Goal: Book appointment/travel/reservation

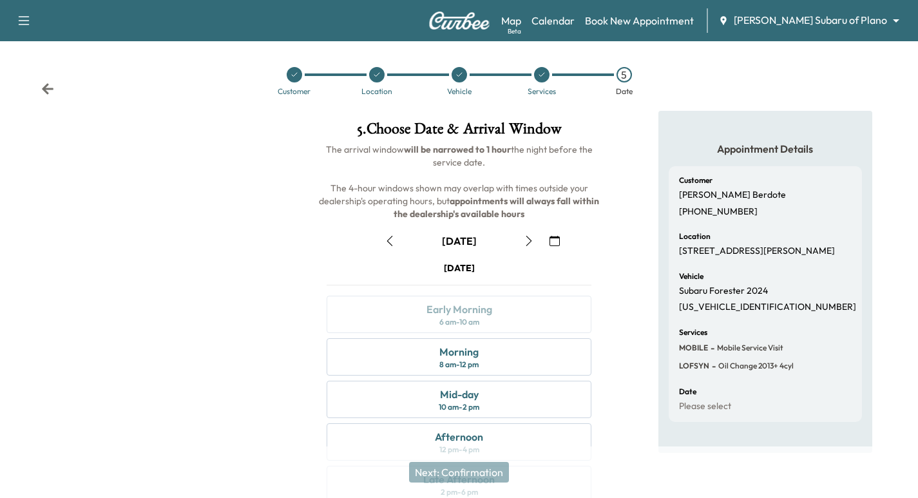
click at [291, 75] on icon at bounding box center [294, 75] width 8 height 8
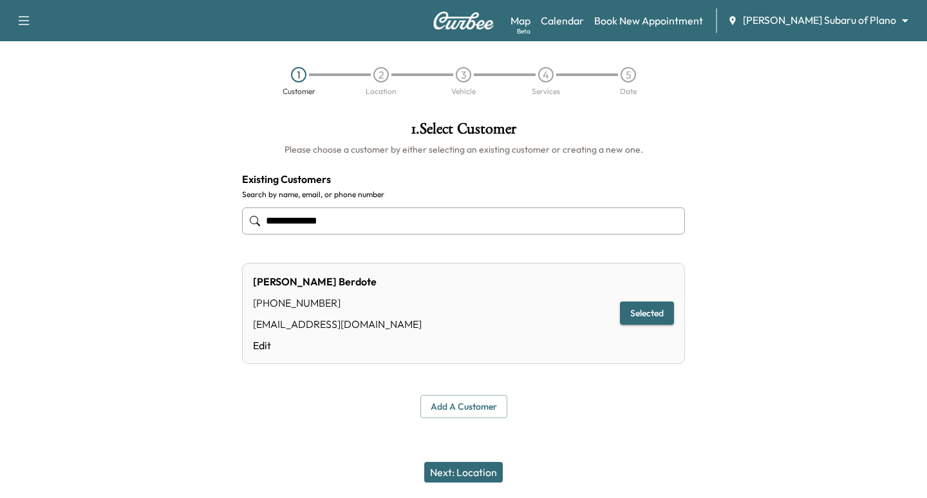
drag, startPoint x: 356, startPoint y: 227, endPoint x: 23, endPoint y: 216, distance: 333.8
click at [192, 223] on div "**********" at bounding box center [463, 270] width 927 height 318
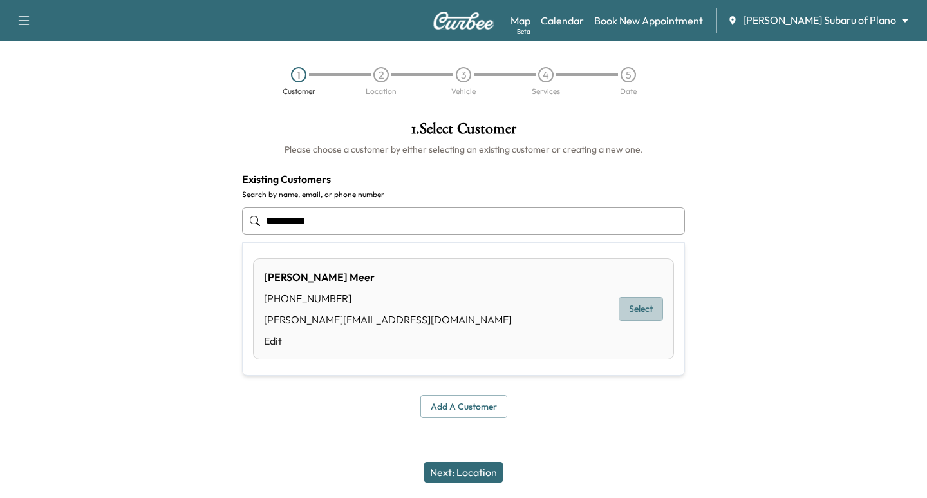
drag, startPoint x: 646, startPoint y: 310, endPoint x: 634, endPoint y: 350, distance: 42.4
click at [646, 310] on button "Select" at bounding box center [641, 309] width 44 height 24
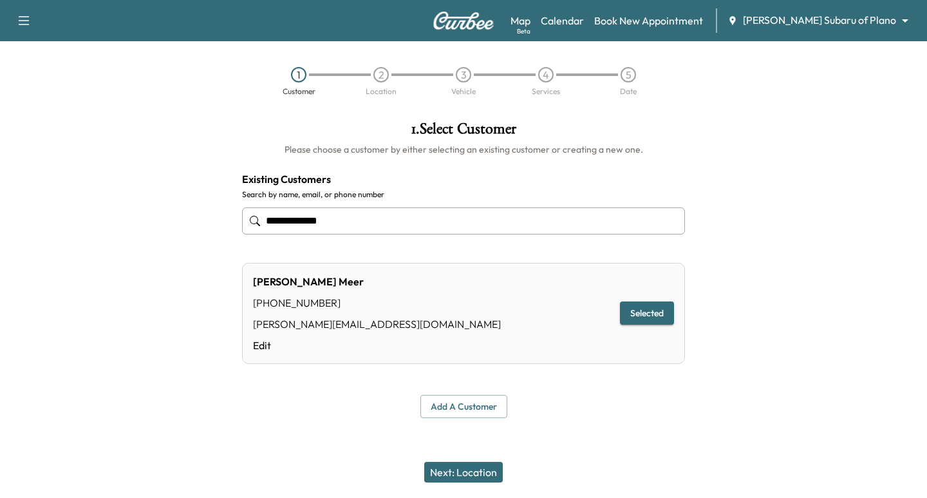
type input "**********"
click at [480, 464] on button "Next: Location" at bounding box center [463, 472] width 79 height 21
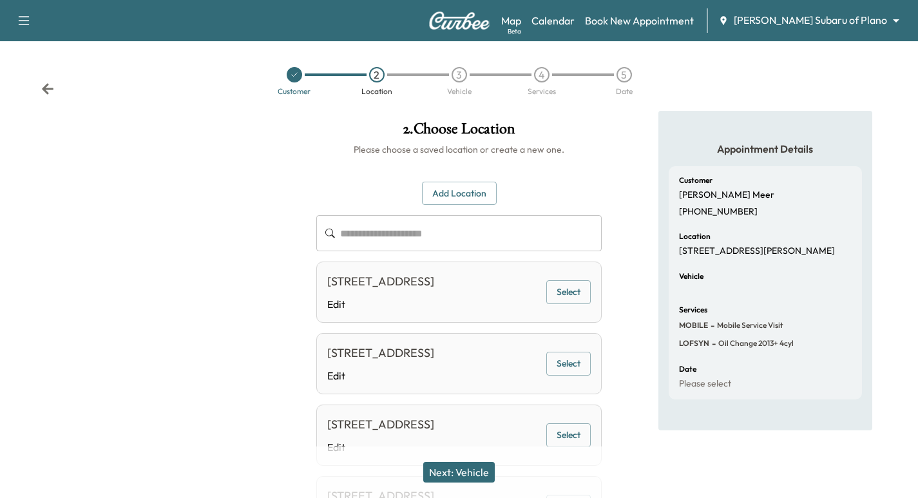
click at [562, 300] on button "Select" at bounding box center [568, 292] width 44 height 24
click at [473, 470] on button "Next: Vehicle" at bounding box center [458, 472] width 71 height 21
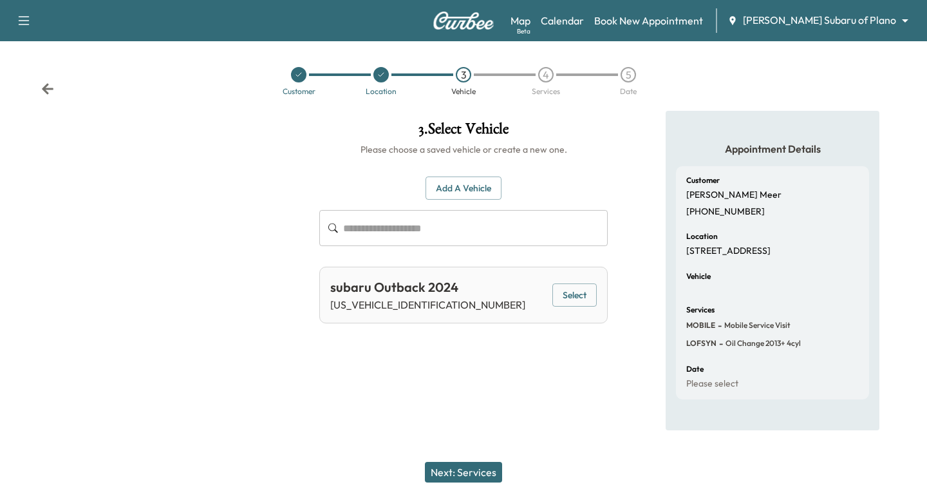
click at [576, 301] on button "Select" at bounding box center [575, 295] width 44 height 24
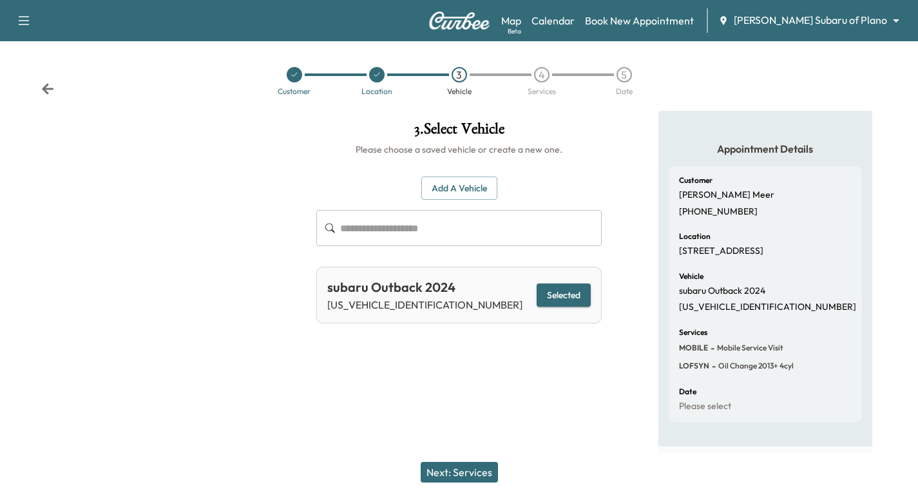
click at [462, 461] on div "Next: Services" at bounding box center [459, 472] width 918 height 52
click at [442, 473] on button "Next: Services" at bounding box center [459, 472] width 77 height 21
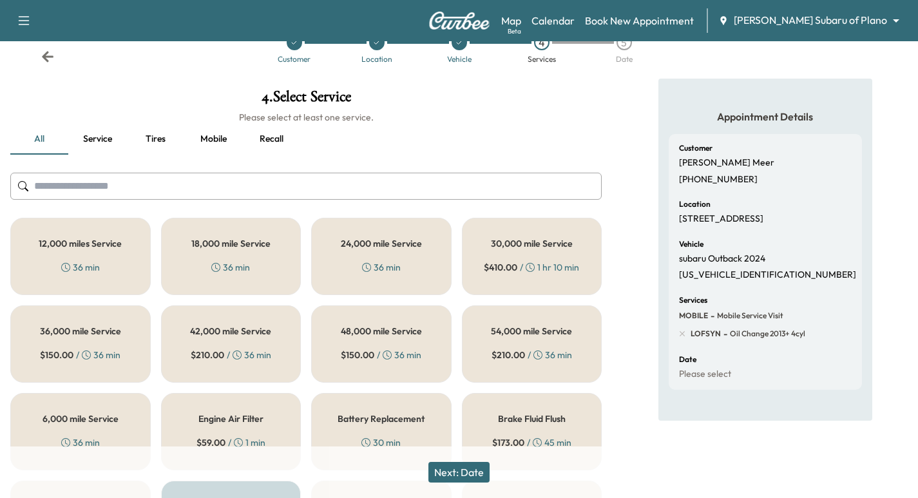
scroll to position [48, 0]
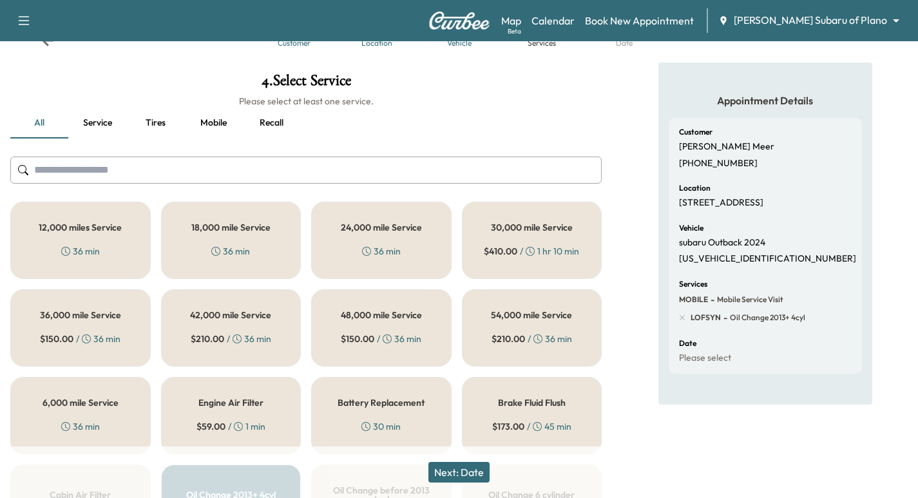
click at [91, 319] on h5 "36,000 mile Service" at bounding box center [80, 314] width 81 height 9
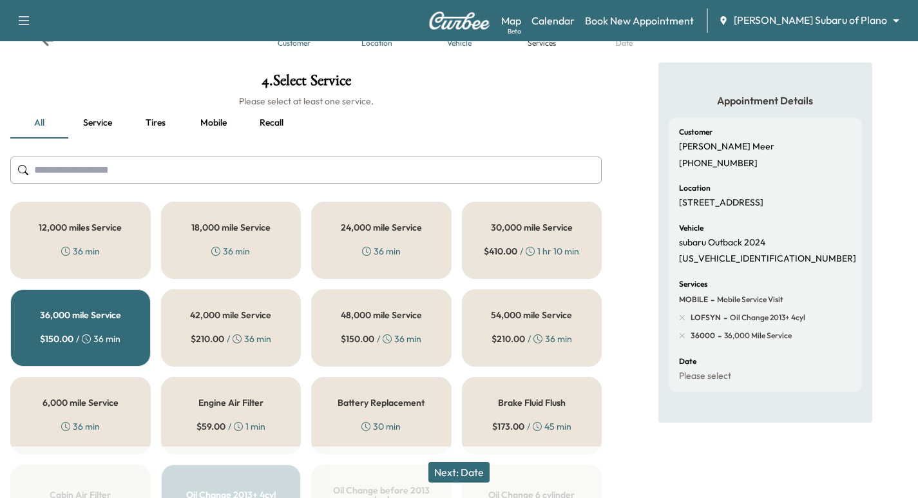
click at [453, 470] on button "Next: Date" at bounding box center [458, 472] width 61 height 21
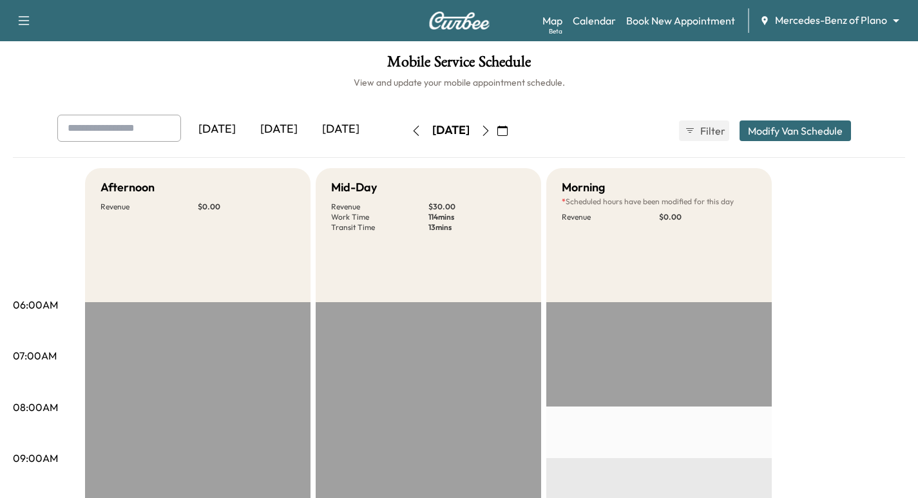
click at [821, 26] on body "Support Log Out Map Beta Calendar Book New Appointment Mercedes-Benz of Plano *…" at bounding box center [459, 249] width 918 height 498
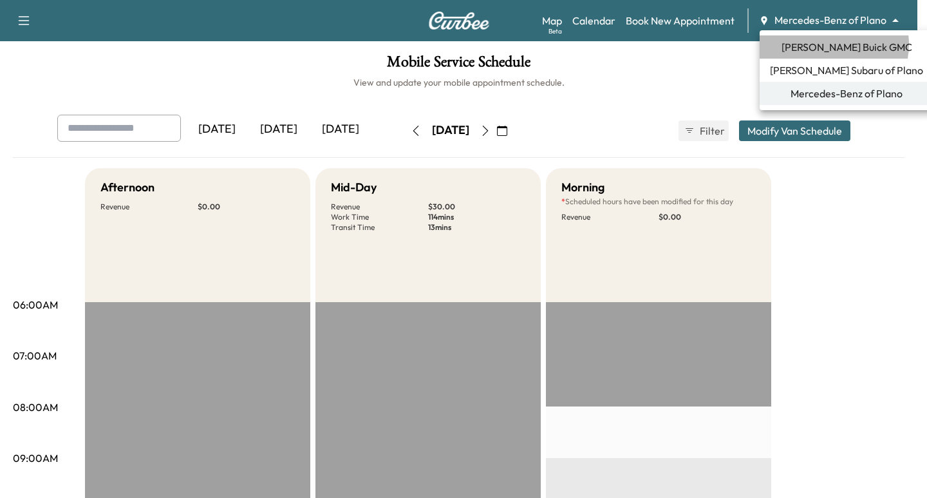
click at [830, 44] on span "[PERSON_NAME] Buick GMC" at bounding box center [847, 46] width 131 height 15
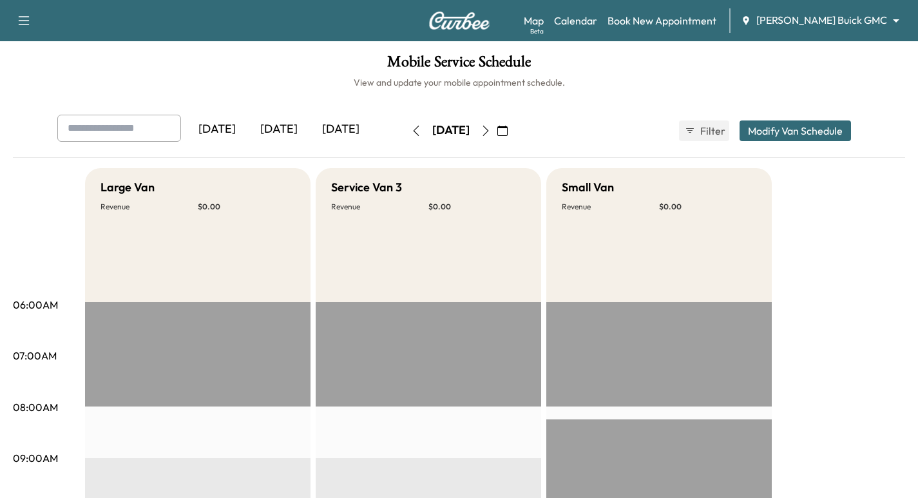
click at [508, 135] on icon "button" at bounding box center [502, 131] width 10 height 10
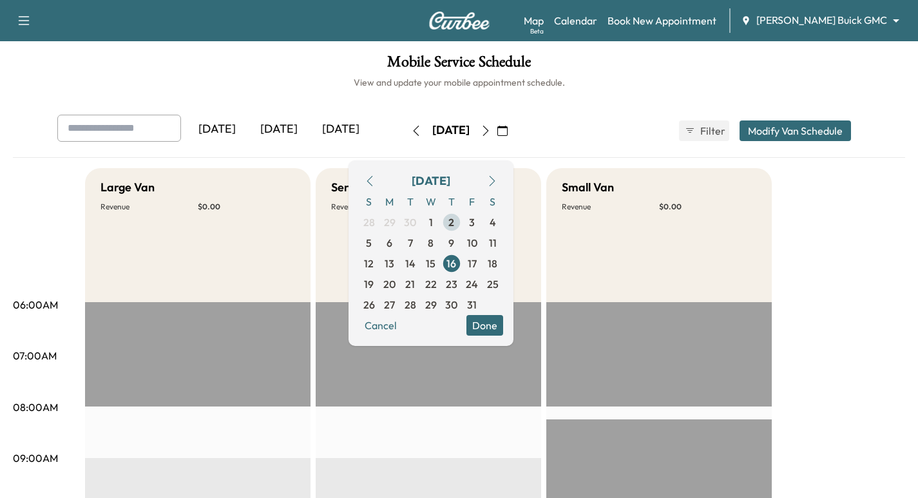
click at [454, 223] on span "2" at bounding box center [451, 221] width 6 height 15
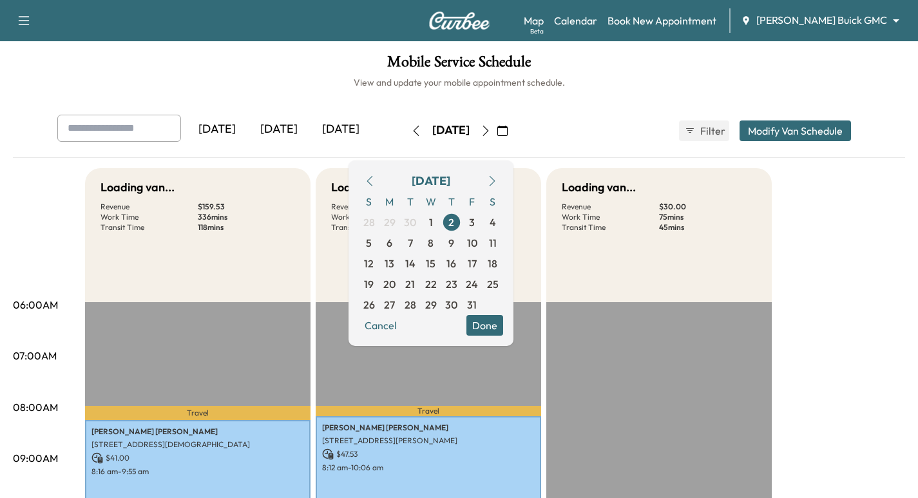
click at [613, 64] on h1 "Mobile Service Schedule" at bounding box center [459, 65] width 892 height 22
drag, startPoint x: 541, startPoint y: 135, endPoint x: 544, endPoint y: 144, distance: 9.6
click at [513, 137] on button "button" at bounding box center [502, 130] width 22 height 21
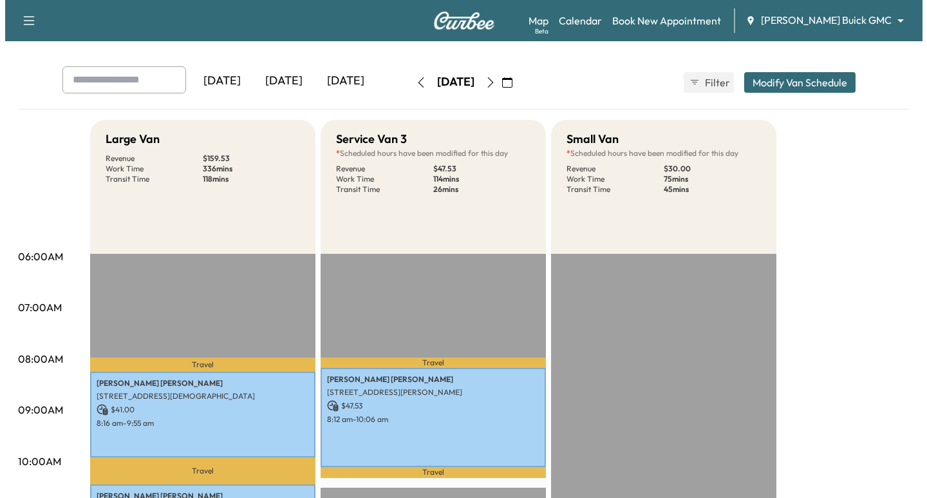
scroll to position [354, 0]
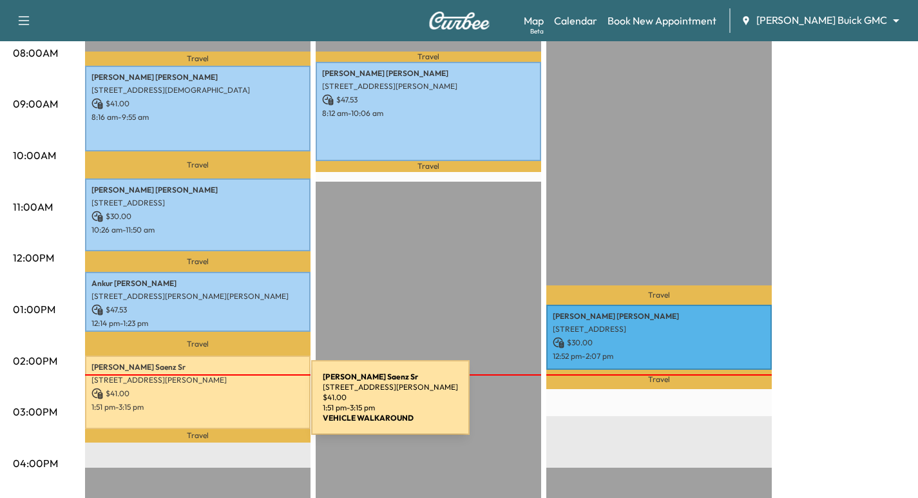
click at [214, 405] on p "1:51 pm - 3:15 pm" at bounding box center [197, 407] width 213 height 10
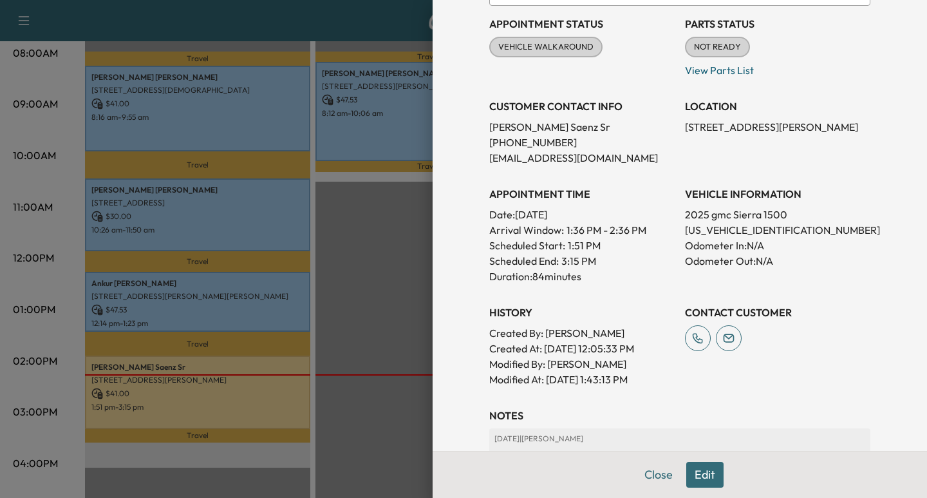
scroll to position [258, 0]
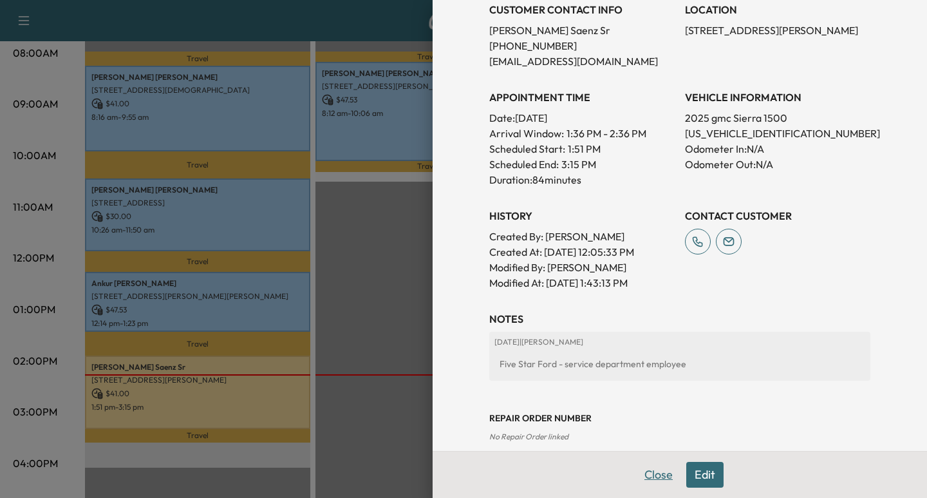
click at [636, 481] on button "Close" at bounding box center [658, 475] width 45 height 26
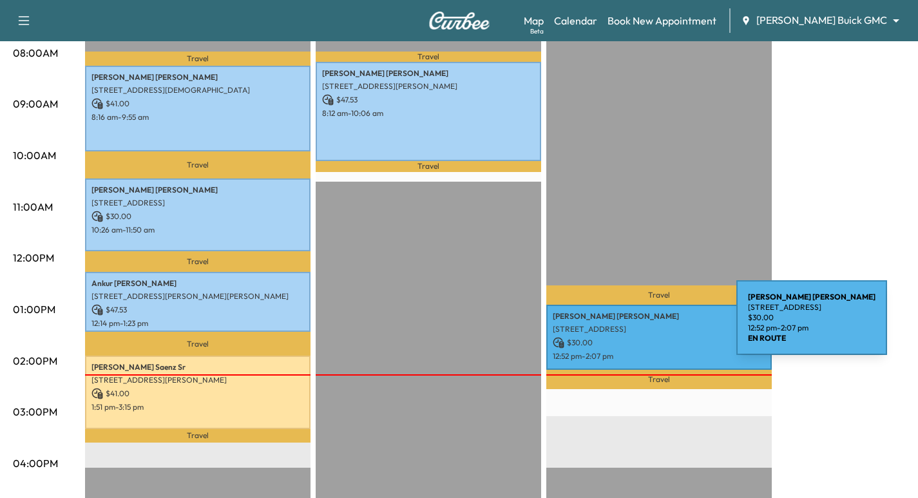
click at [640, 325] on p "[STREET_ADDRESS]" at bounding box center [659, 329] width 213 height 10
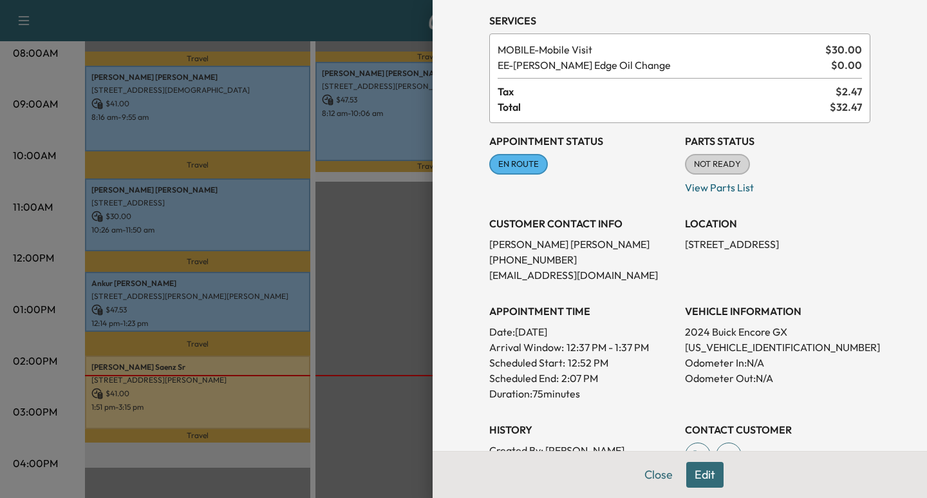
scroll to position [12, 0]
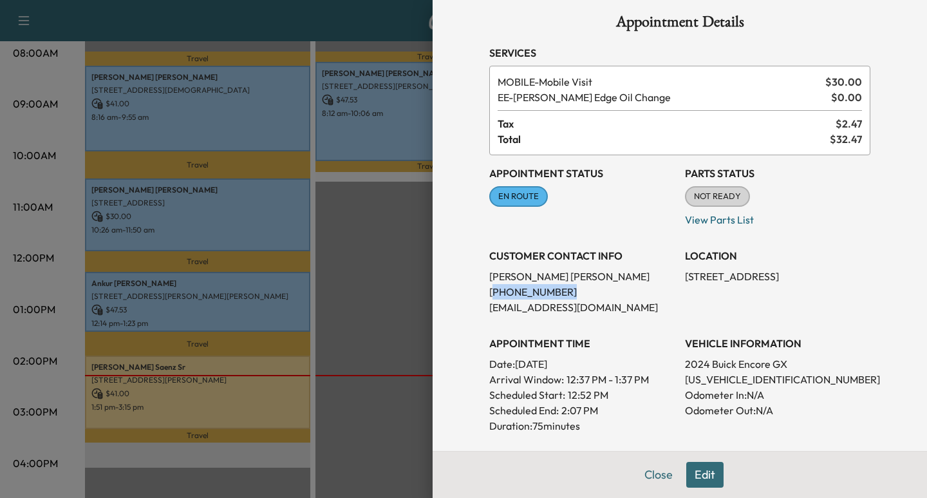
drag, startPoint x: 555, startPoint y: 290, endPoint x: 482, endPoint y: 292, distance: 72.8
click at [490, 292] on p "[PHONE_NUMBER]" at bounding box center [582, 291] width 185 height 15
click at [558, 294] on p "[PHONE_NUMBER]" at bounding box center [582, 291] width 185 height 15
click at [562, 291] on p "[PHONE_NUMBER]" at bounding box center [582, 291] width 185 height 15
drag, startPoint x: 548, startPoint y: 291, endPoint x: 461, endPoint y: 290, distance: 87.0
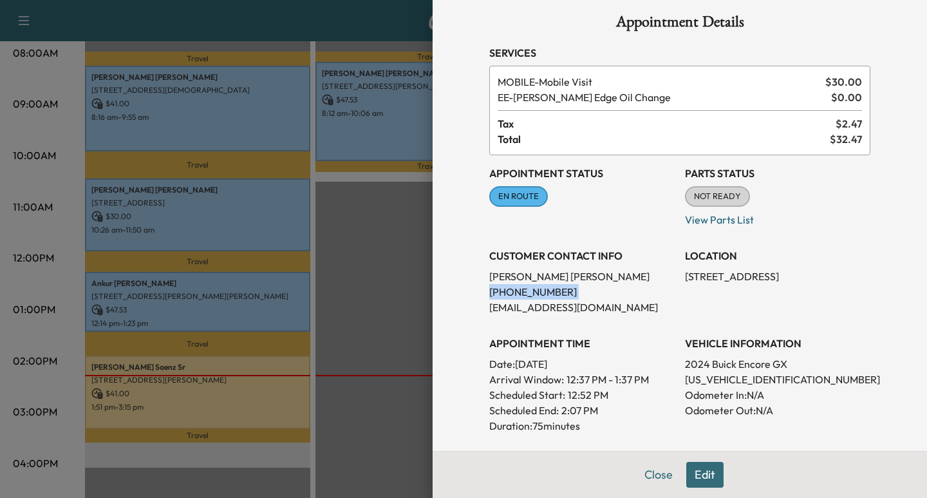
click at [461, 290] on div "Appointment Details Services MOBILE - Mobile Visit $ 30.00 EE - [PERSON_NAME] E…" at bounding box center [680, 249] width 495 height 498
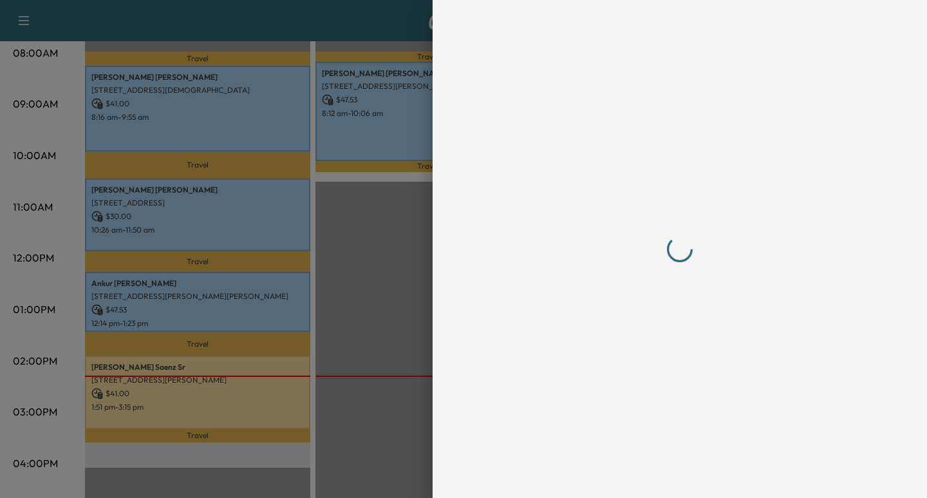
scroll to position [0, 0]
